Goal: Task Accomplishment & Management: Manage account settings

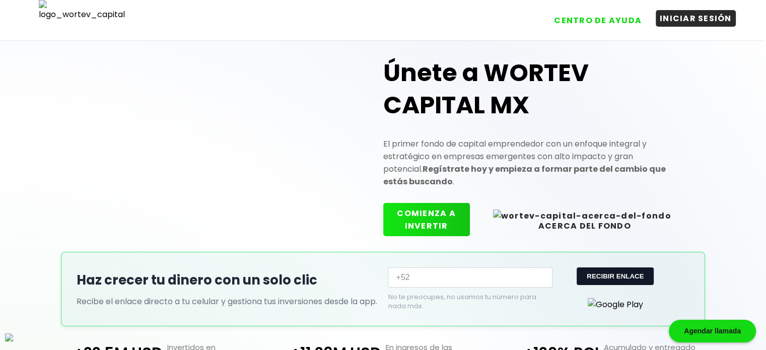
click at [688, 19] on button "INICIAR SESIÓN" at bounding box center [696, 18] width 80 height 17
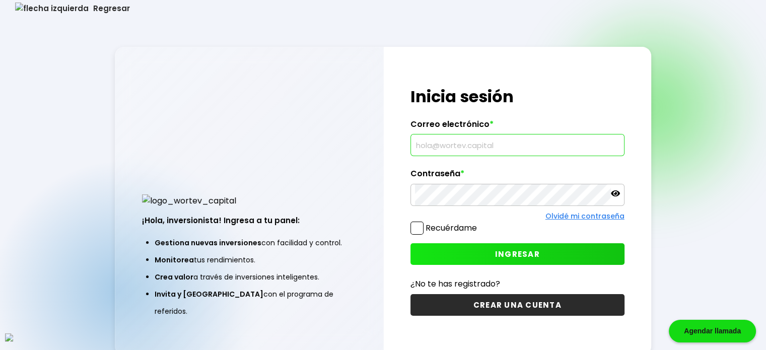
click at [466, 147] on input "text" at bounding box center [517, 144] width 205 height 21
type input "[EMAIL_ADDRESS][DOMAIN_NAME]"
click at [414, 230] on span at bounding box center [416, 228] width 13 height 13
click at [479, 223] on input "Recuérdame" at bounding box center [479, 223] width 0 height 0
click at [521, 255] on span "INGRESAR" at bounding box center [517, 254] width 45 height 11
